Goal: Task Accomplishment & Management: Use online tool/utility

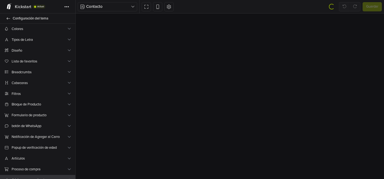
type textarea "**********"
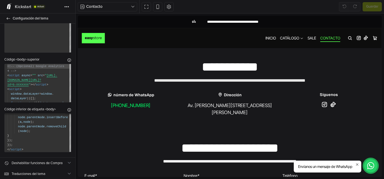
click at [23, 6] on span "Kickstart" at bounding box center [23, 6] width 16 height 5
click at [8, 8] on icon at bounding box center [8, 6] width 5 height 3
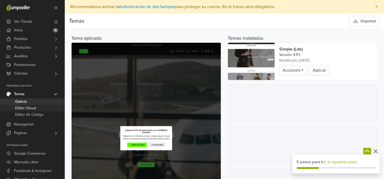
click at [32, 107] on span "Editor Visual" at bounding box center [25, 108] width 21 height 6
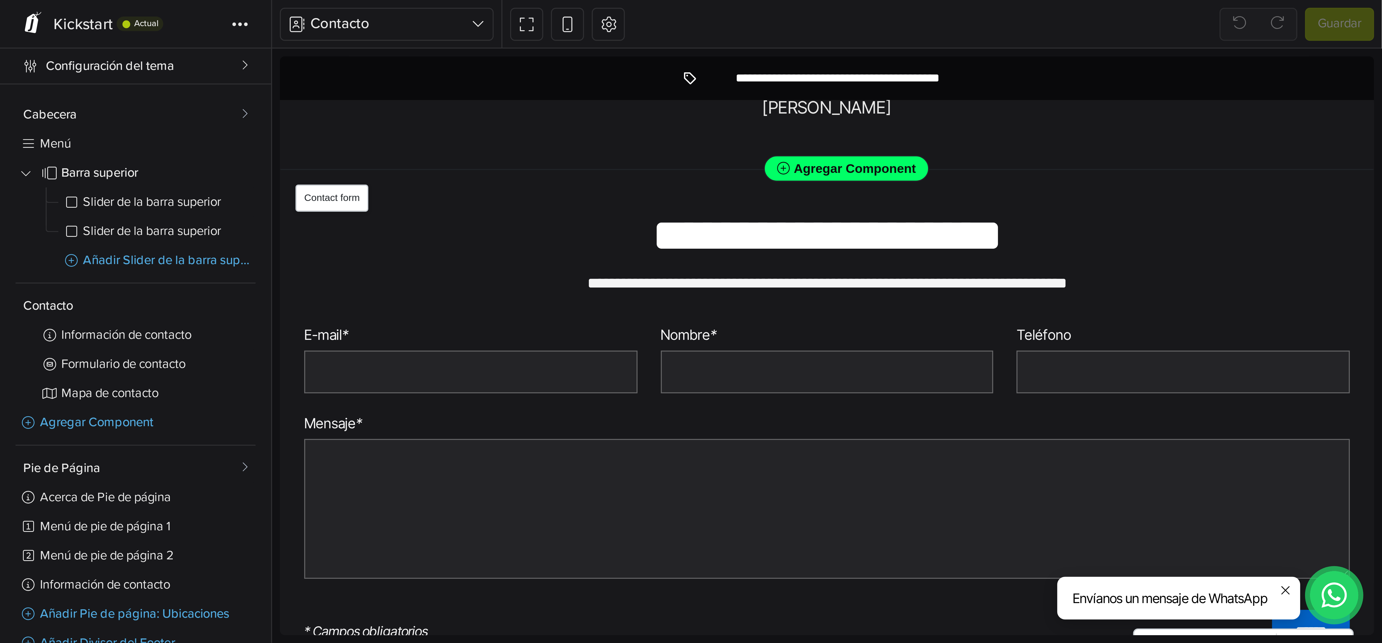
scroll to position [83, 0]
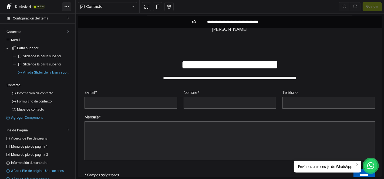
click at [69, 6] on icon at bounding box center [68, 7] width 2 height 2
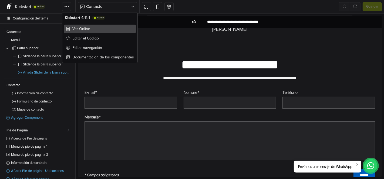
click at [88, 26] on span "Ver Online" at bounding box center [81, 29] width 18 height 6
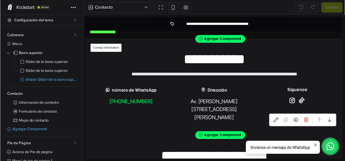
scroll to position [13, 0]
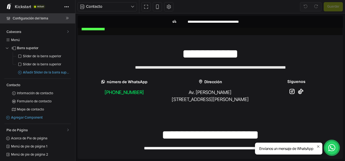
click at [33, 18] on span "Configuración del tema" at bounding box center [39, 19] width 53 height 8
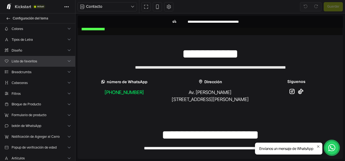
scroll to position [46, 0]
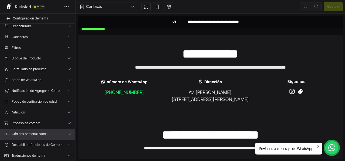
click at [46, 132] on span "Códigos personalizados" at bounding box center [39, 134] width 55 height 6
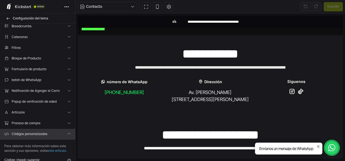
scroll to position [264, 0]
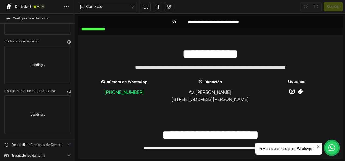
type textarea "**********"
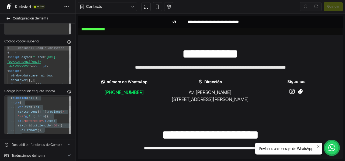
scroll to position [0, 0]
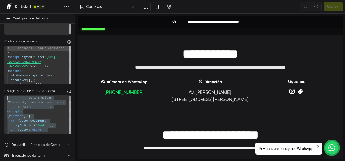
drag, startPoint x: 46, startPoint y: 131, endPoint x: 2, endPoint y: 76, distance: 70.3
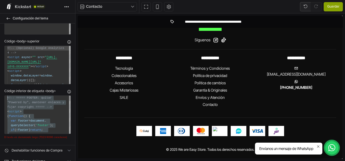
drag, startPoint x: 44, startPoint y: 126, endPoint x: 5, endPoint y: 86, distance: 56.7
type textarea "**********"
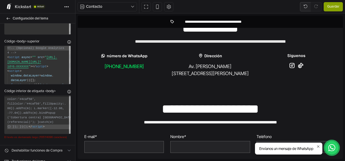
scroll to position [34, 0]
